Goal: Check status: Check status

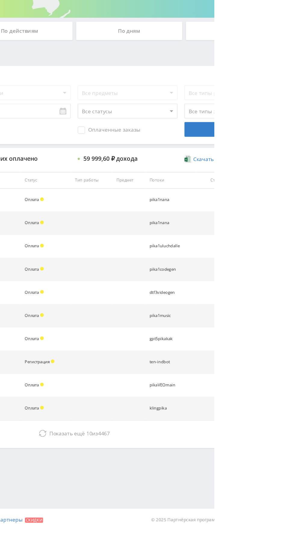
click at [179, 461] on span "Показать ещё" at bounding box center [174, 460] width 29 height 6
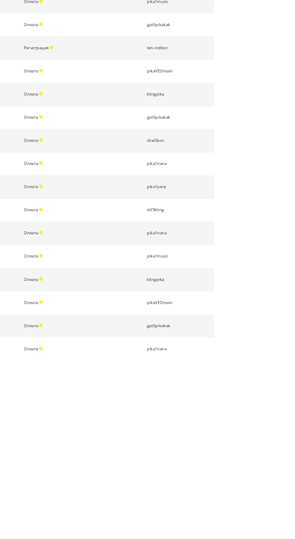
scroll to position [125, 0]
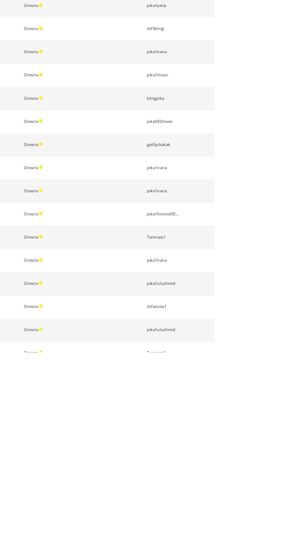
scroll to position [313, 0]
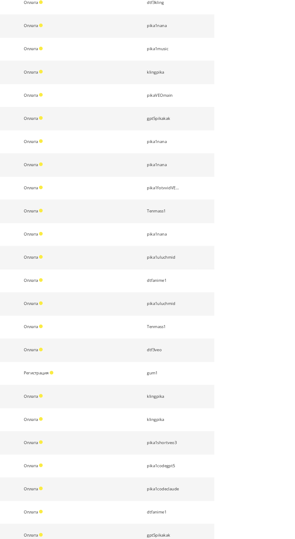
scroll to position [0, 0]
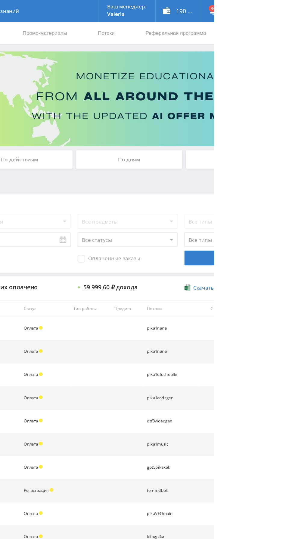
click at [207, 130] on div "По дням" at bounding box center [225, 130] width 87 height 15
click at [0, 0] on input "По дням" at bounding box center [0, 0] width 0 height 0
